Goal: Navigation & Orientation: Find specific page/section

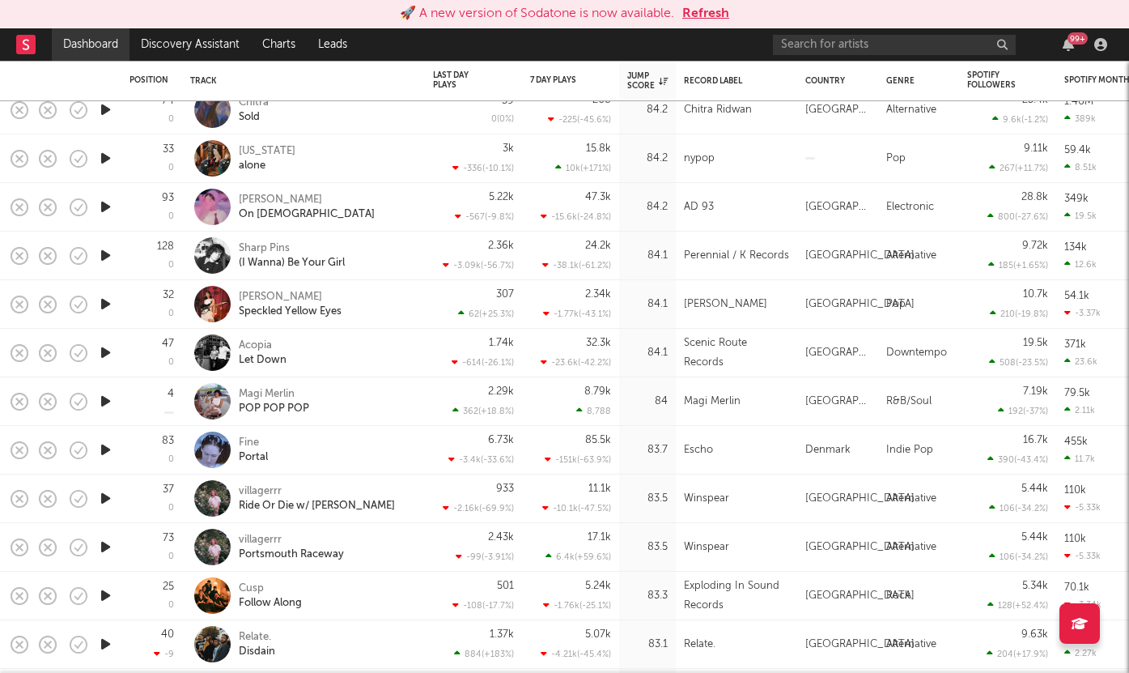
click at [93, 46] on link "Dashboard" at bounding box center [91, 44] width 78 height 32
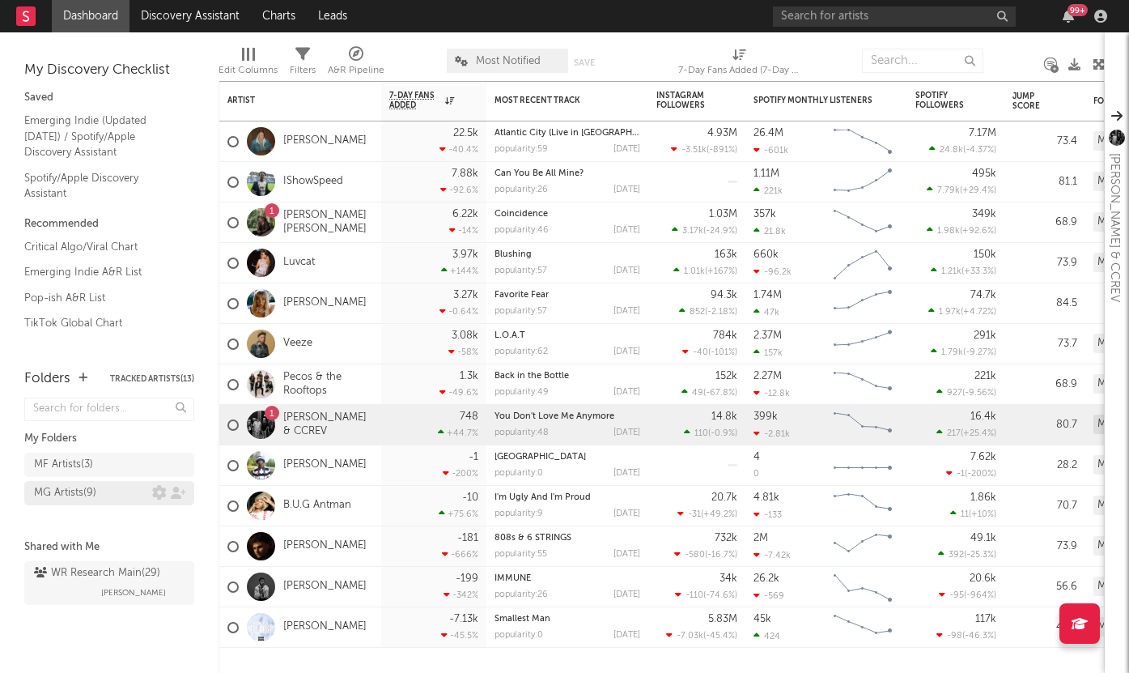
click at [74, 490] on div "MG Artists ( 9 )" at bounding box center [65, 492] width 62 height 19
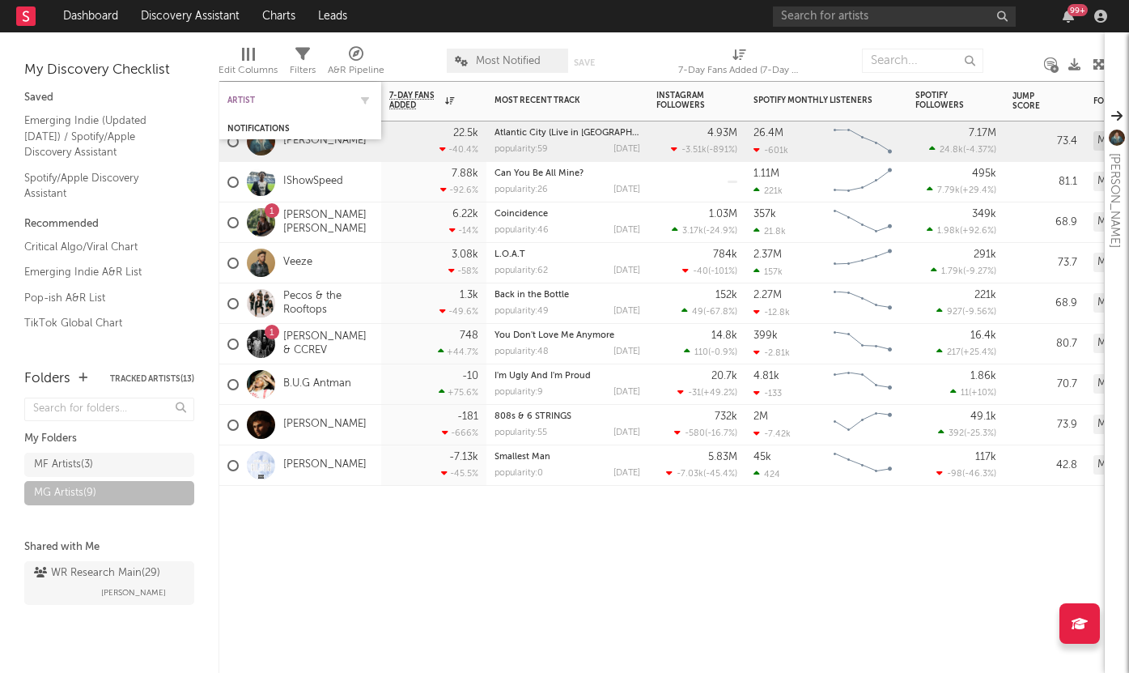
click at [239, 98] on div "Artist" at bounding box center [287, 101] width 121 height 10
